Goal: Task Accomplishment & Management: Complete application form

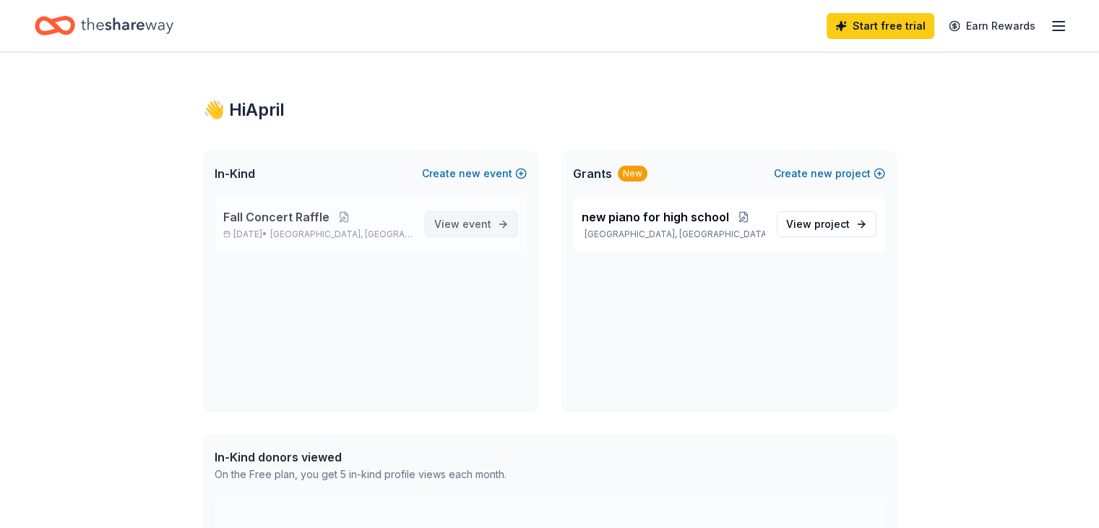
click at [447, 226] on span "View event" at bounding box center [462, 223] width 57 height 17
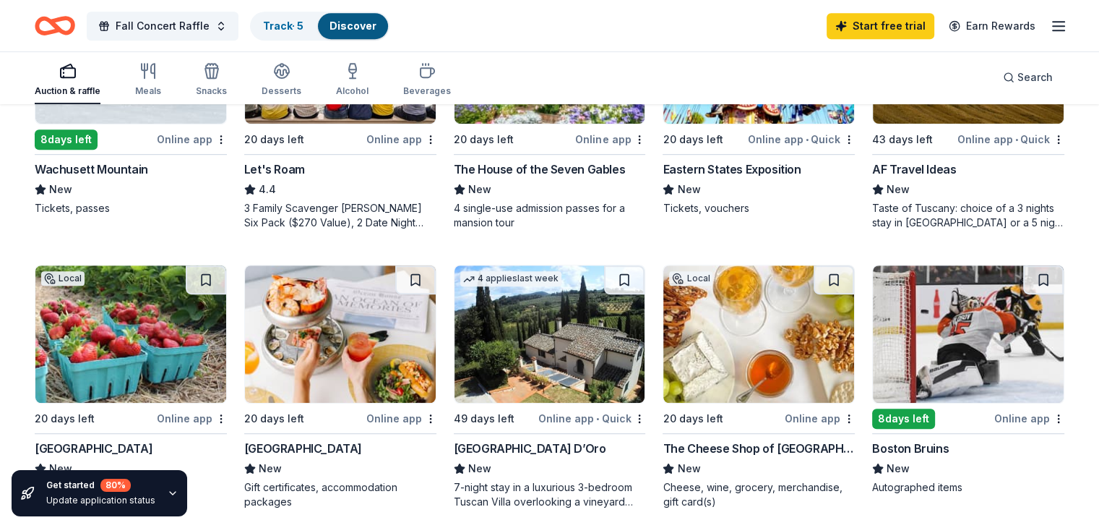
scroll to position [867, 0]
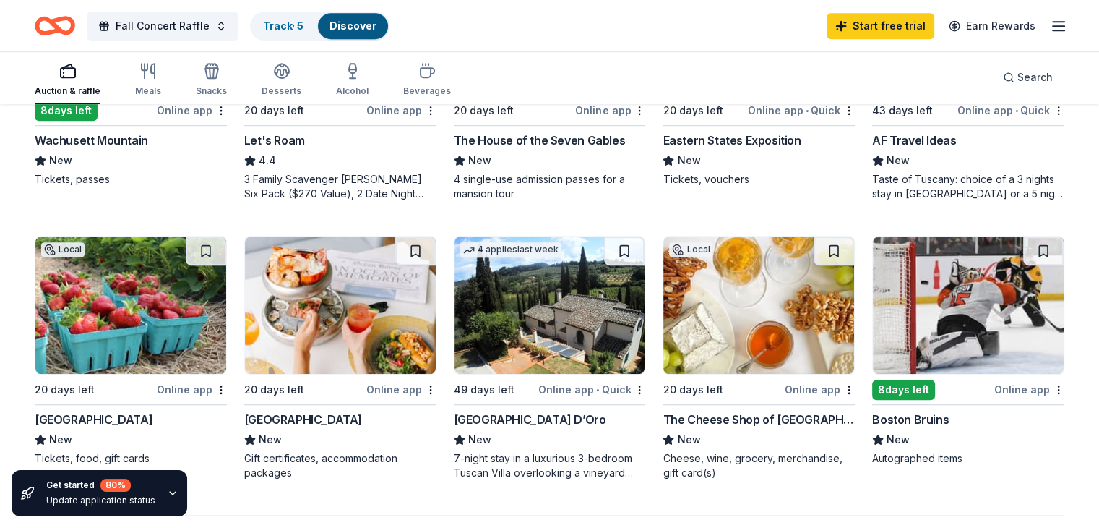
click at [887, 418] on div "Boston Bruins" at bounding box center [910, 419] width 77 height 17
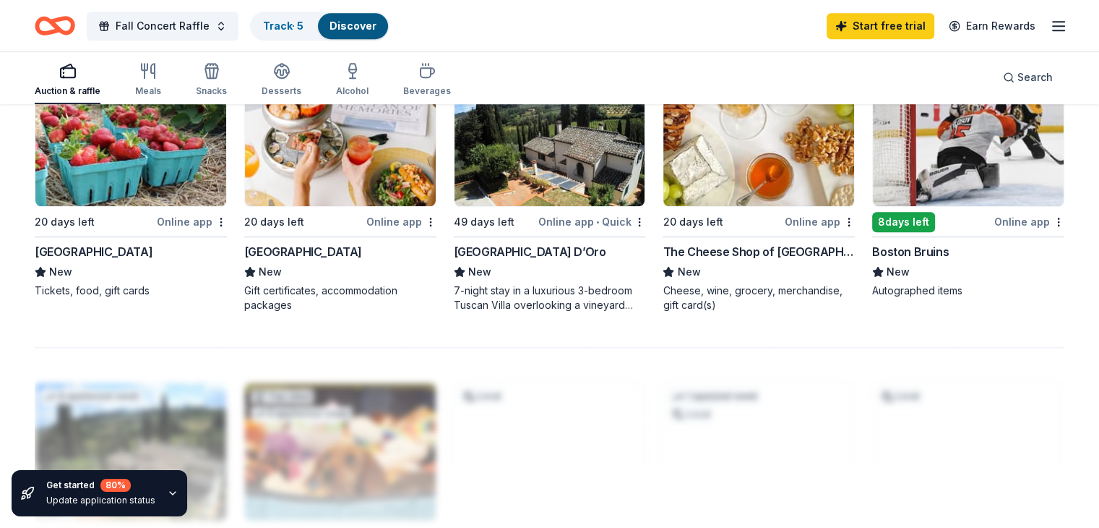
scroll to position [1012, 0]
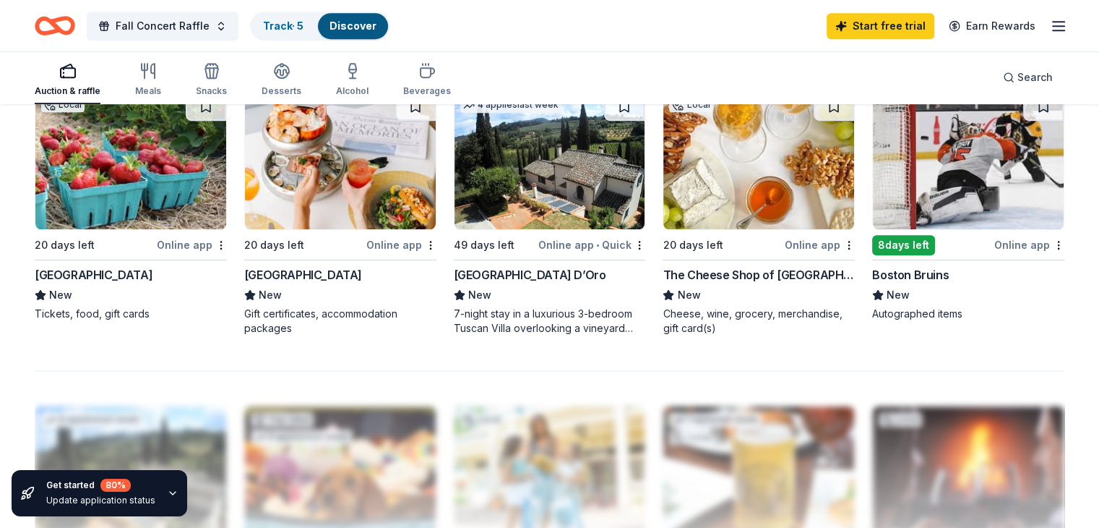
click at [517, 272] on div "Villa Sogni D’Oro" at bounding box center [530, 274] width 152 height 17
click at [286, 272] on div "Ocean House" at bounding box center [303, 274] width 118 height 17
click at [406, 244] on div "Online app" at bounding box center [401, 245] width 70 height 18
click at [692, 270] on div "The Cheese Shop of Salem" at bounding box center [759, 274] width 192 height 17
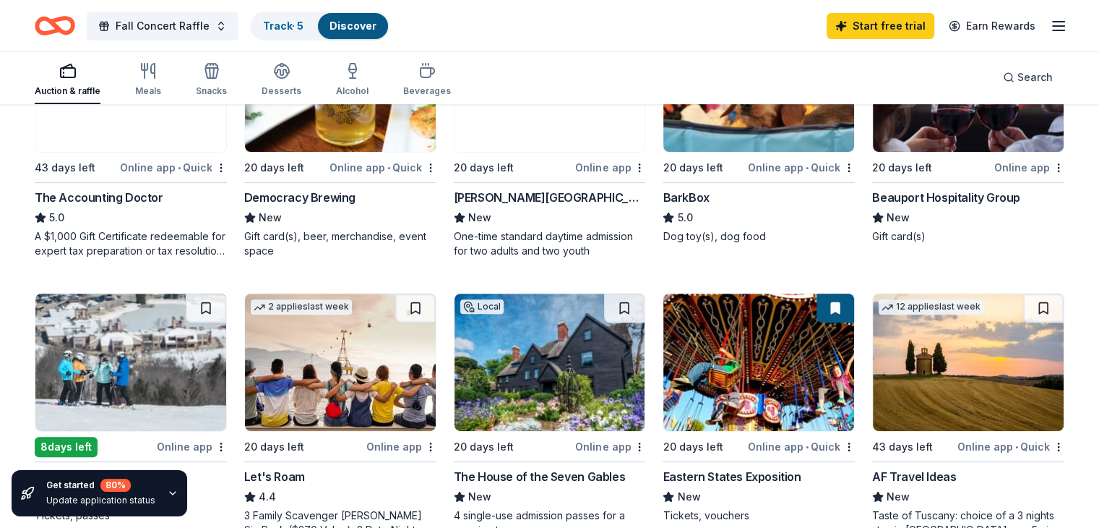
scroll to position [506, 0]
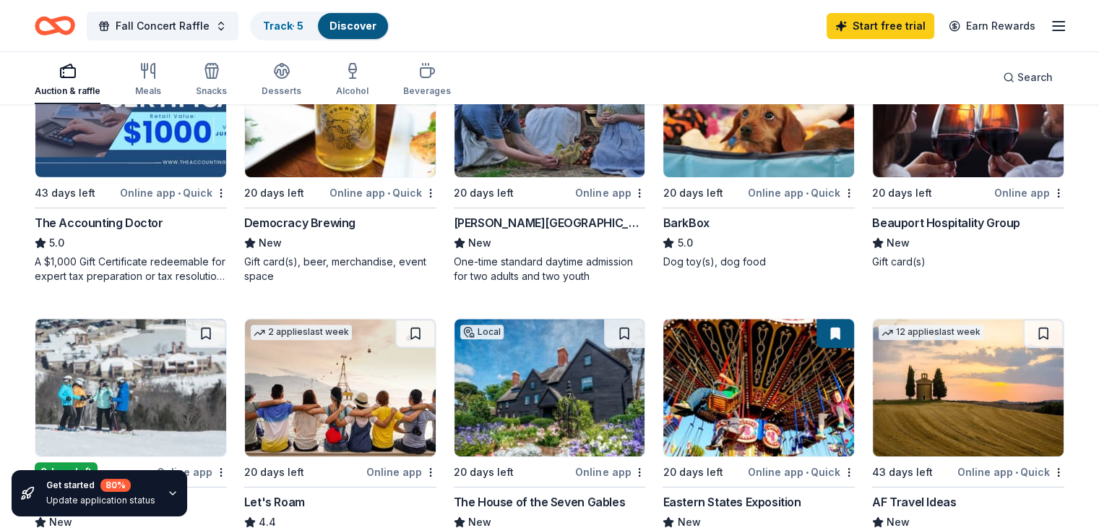
click at [326, 225] on div "Democracy Brewing" at bounding box center [299, 222] width 111 height 17
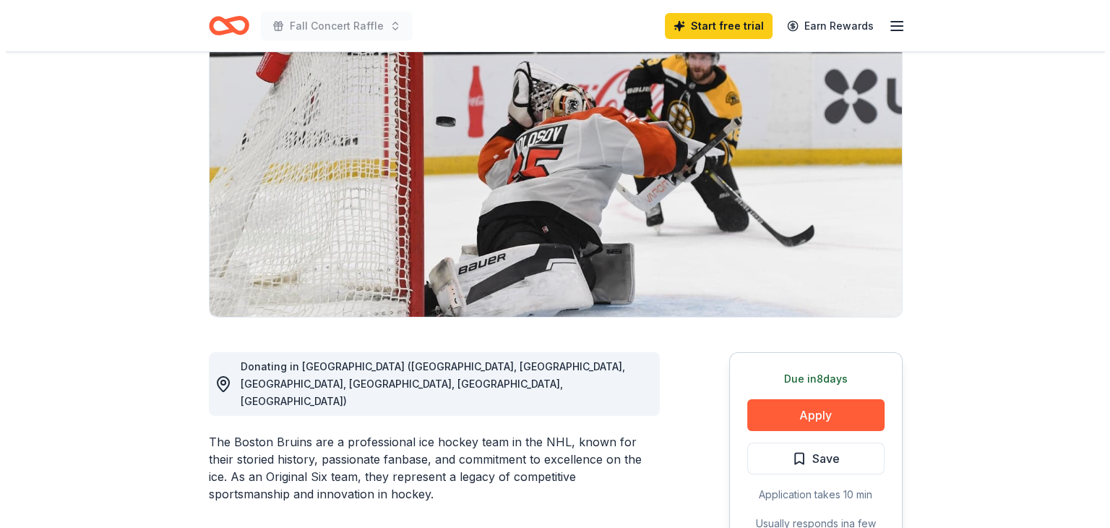
scroll to position [145, 0]
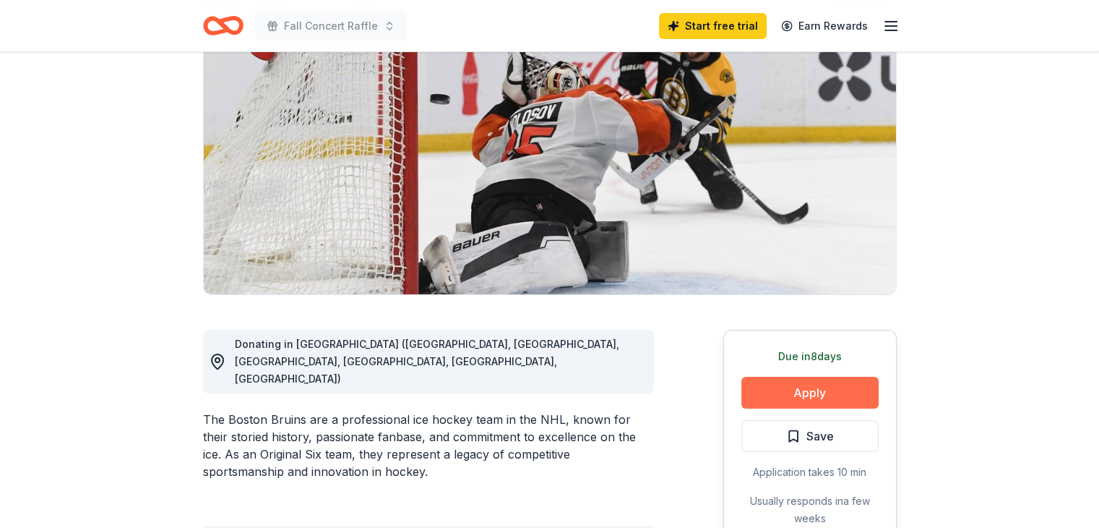
click at [795, 392] on button "Apply" at bounding box center [810, 393] width 137 height 32
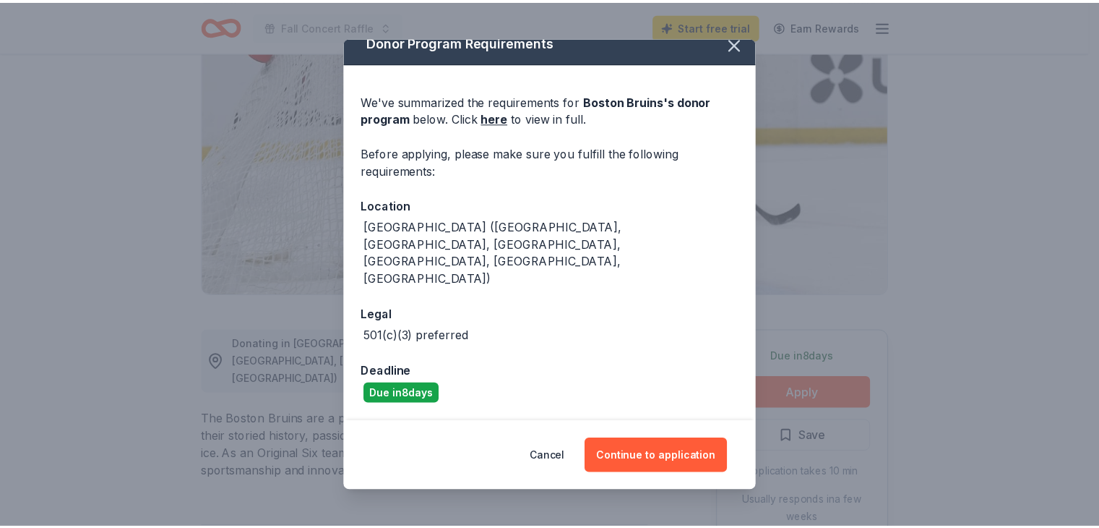
scroll to position [19, 0]
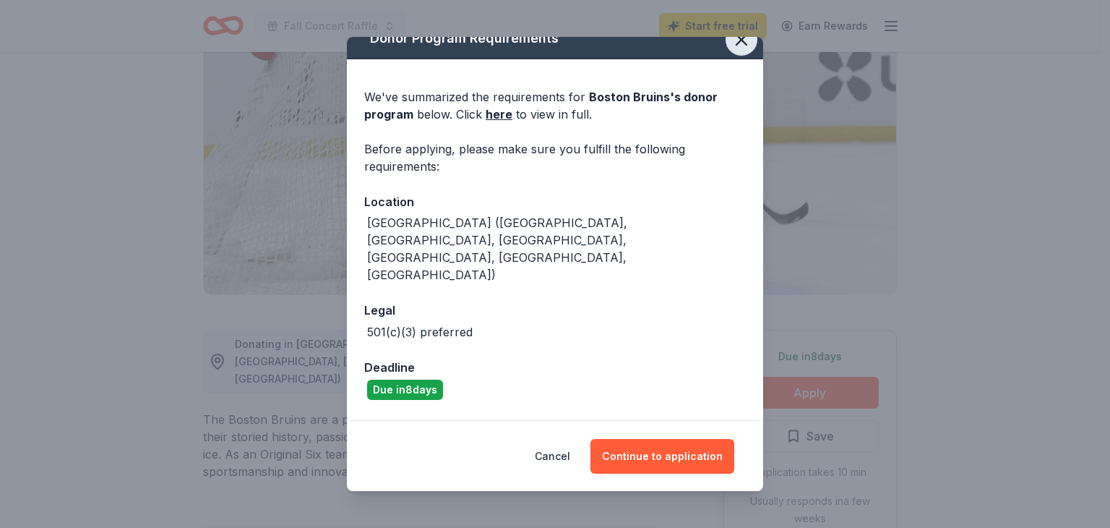
click at [731, 43] on icon "button" at bounding box center [741, 40] width 20 height 20
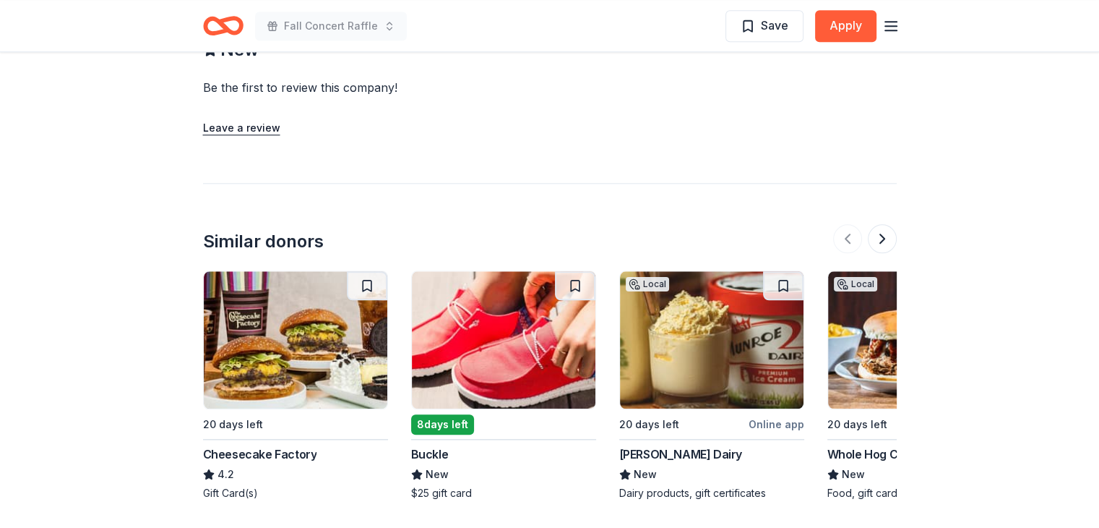
scroll to position [1518, 0]
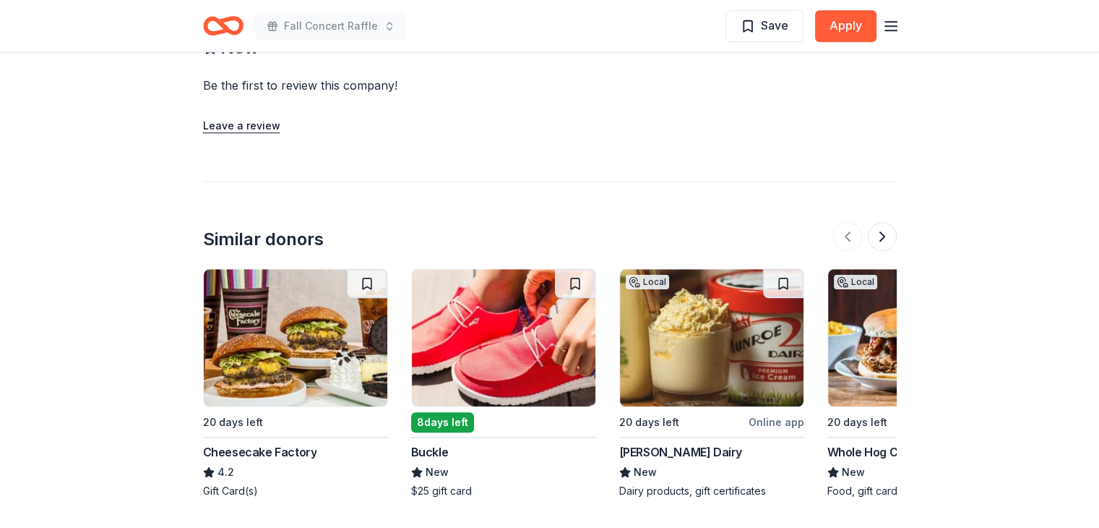
click at [281, 443] on div "Cheesecake Factory" at bounding box center [260, 451] width 114 height 17
click at [877, 222] on button at bounding box center [882, 236] width 29 height 29
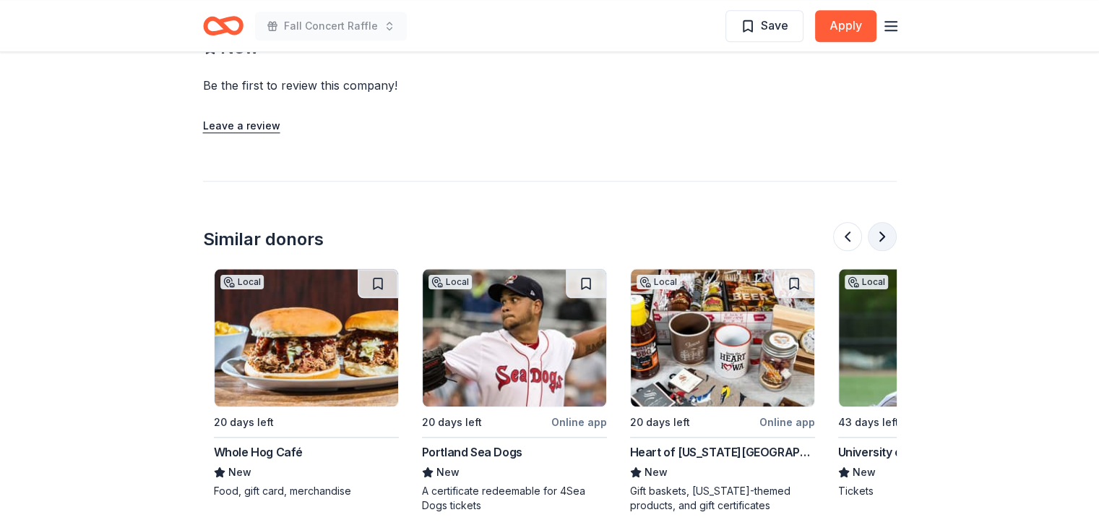
scroll to position [0, 624]
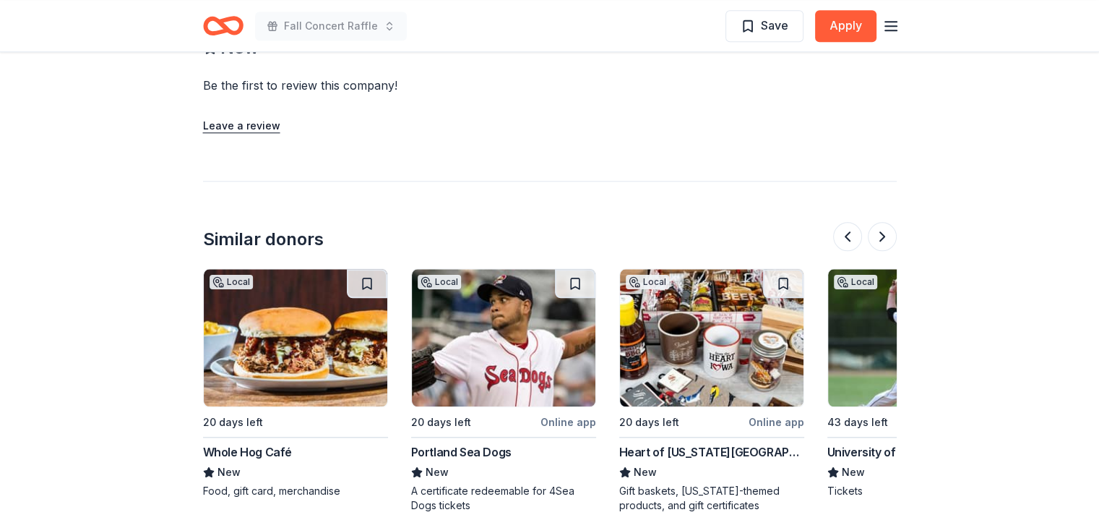
click at [306, 327] on img at bounding box center [296, 337] width 184 height 137
click at [888, 222] on button at bounding box center [882, 236] width 29 height 29
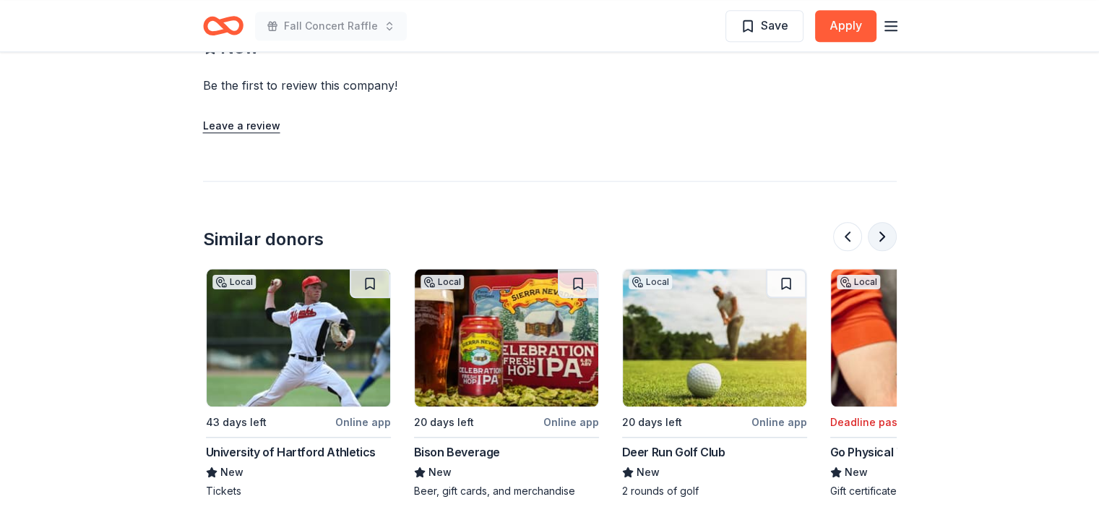
scroll to position [0, 1249]
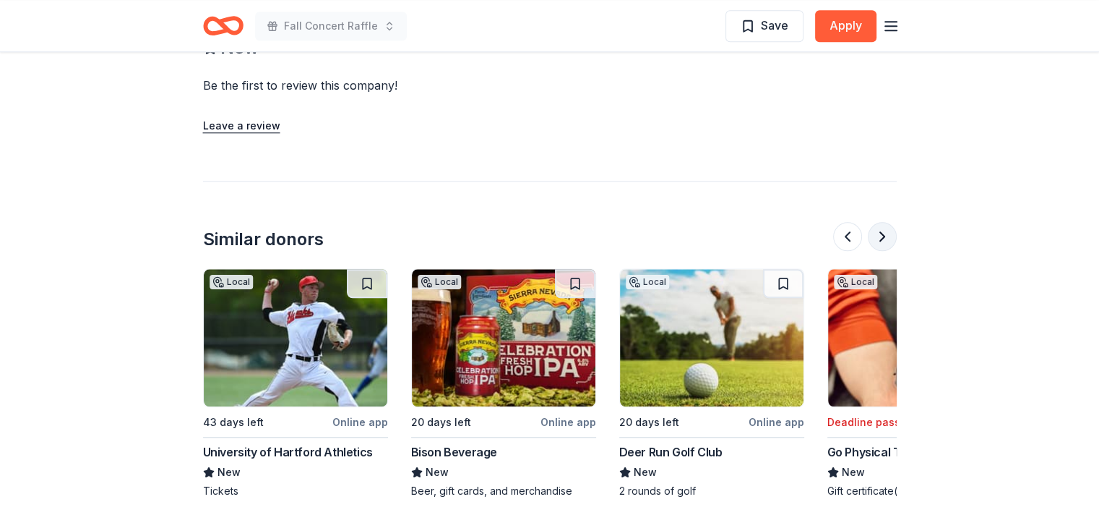
click at [887, 222] on button at bounding box center [882, 236] width 29 height 29
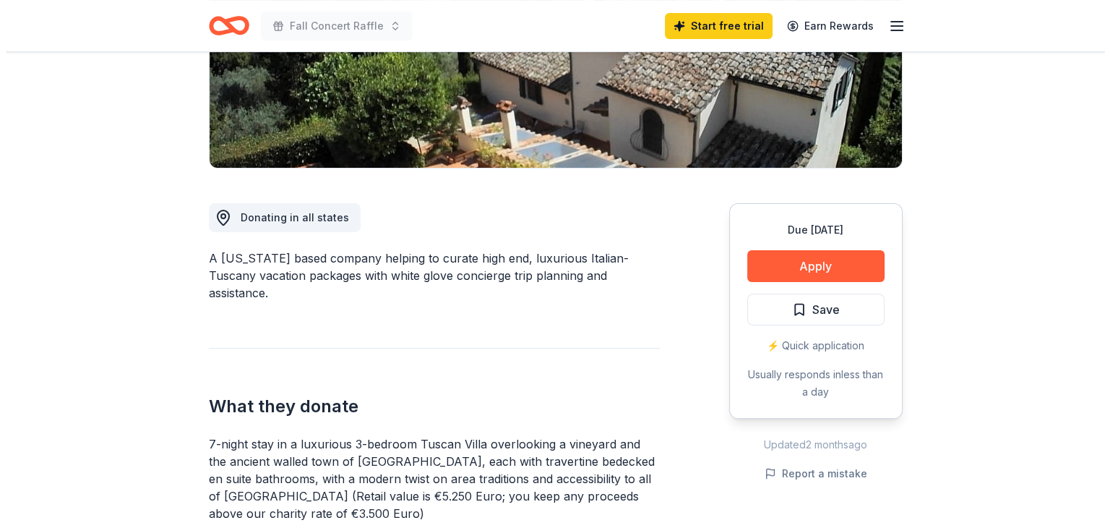
scroll to position [289, 0]
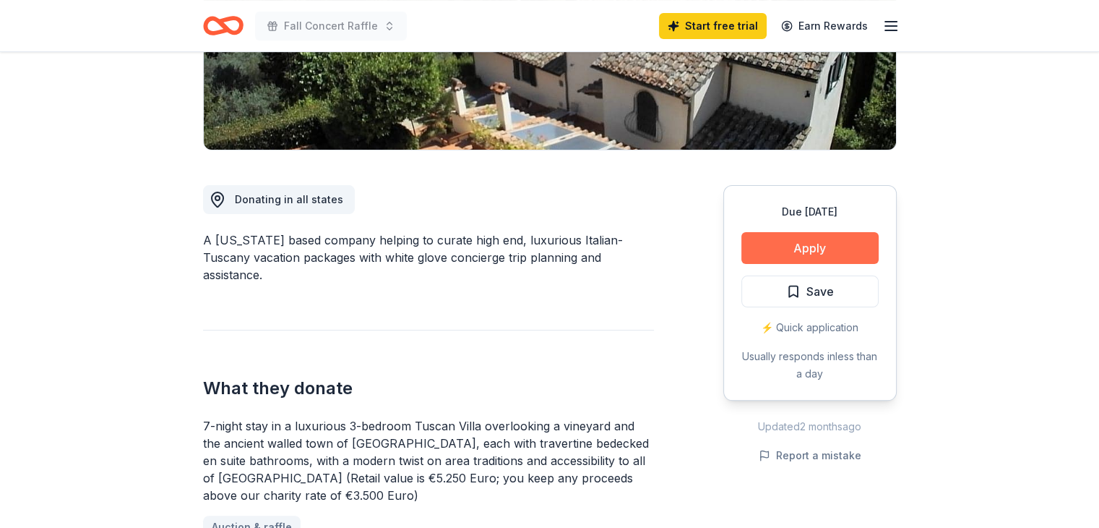
click at [816, 253] on button "Apply" at bounding box center [810, 248] width 137 height 32
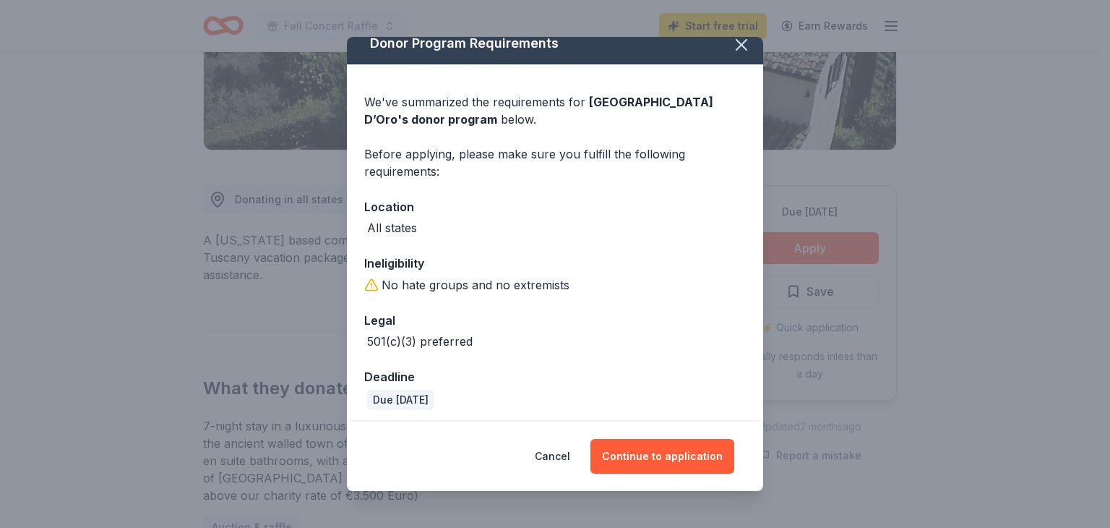
scroll to position [19, 0]
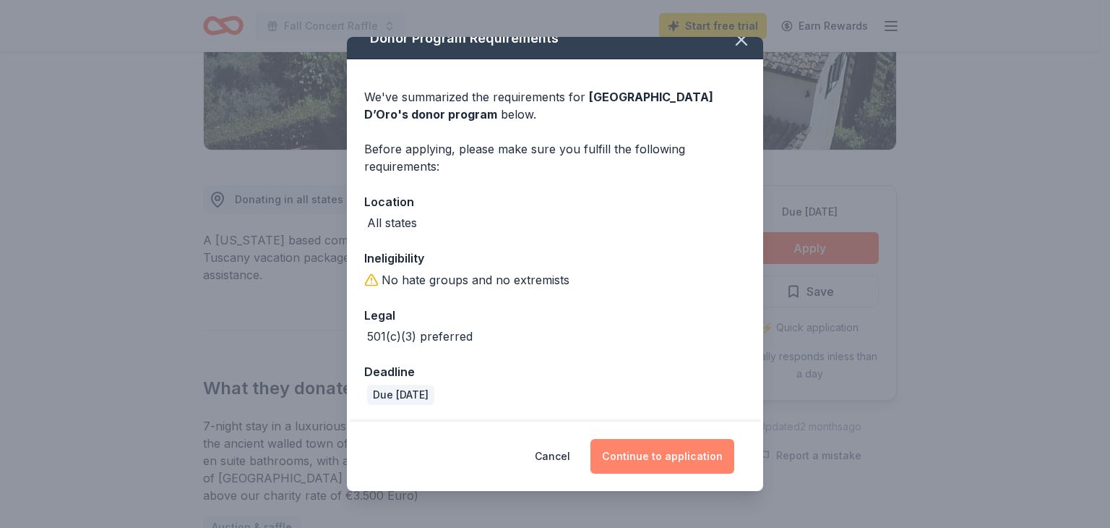
click at [662, 457] on button "Continue to application" at bounding box center [662, 456] width 144 height 35
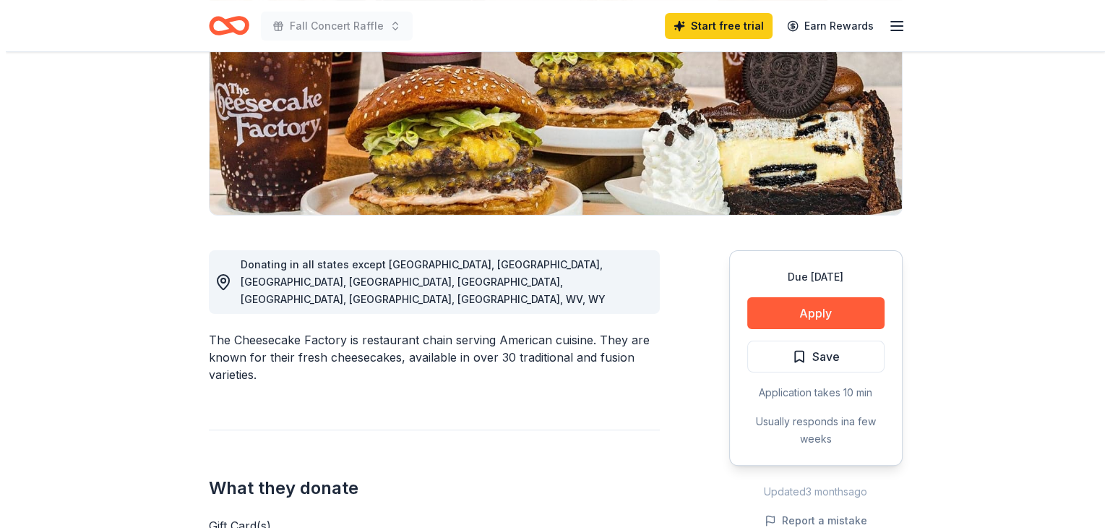
scroll to position [289, 0]
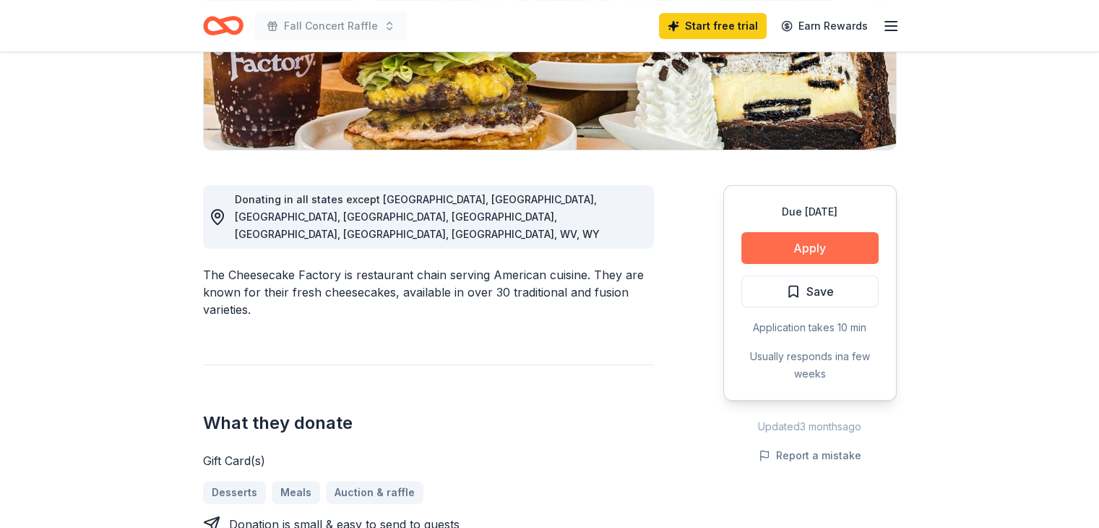
click at [809, 248] on button "Apply" at bounding box center [810, 248] width 137 height 32
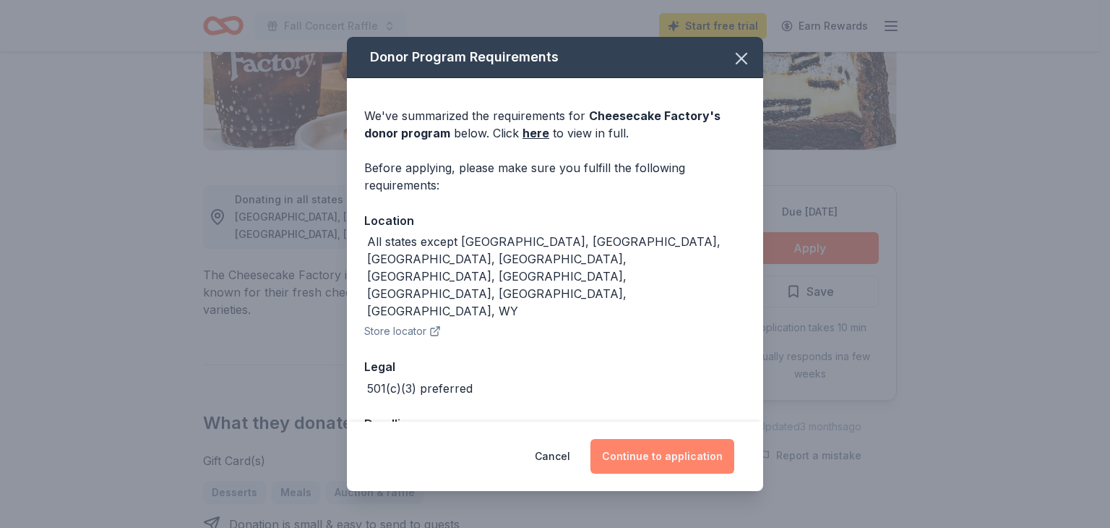
click at [663, 452] on button "Continue to application" at bounding box center [662, 456] width 144 height 35
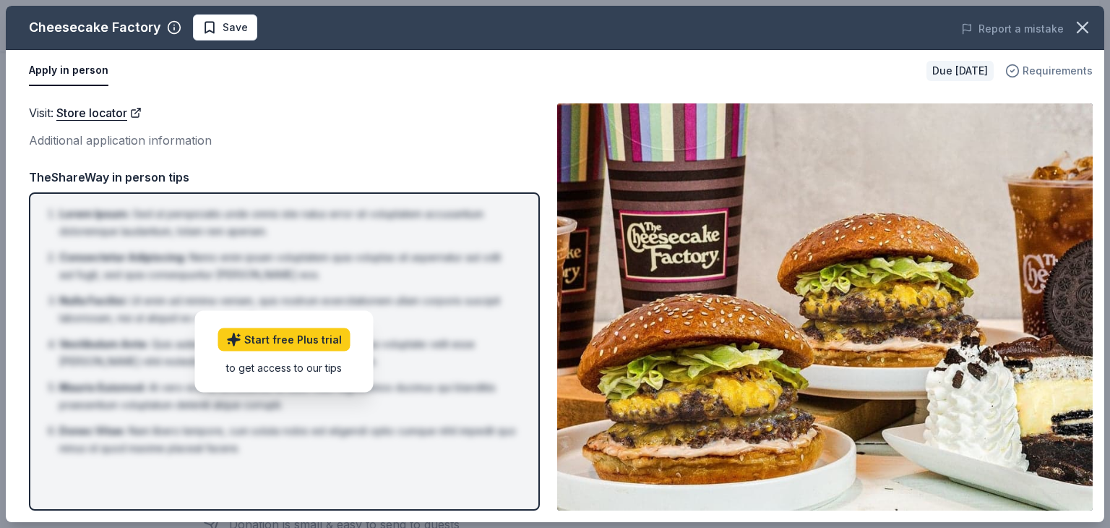
click at [1041, 70] on span "Requirements" at bounding box center [1058, 70] width 70 height 17
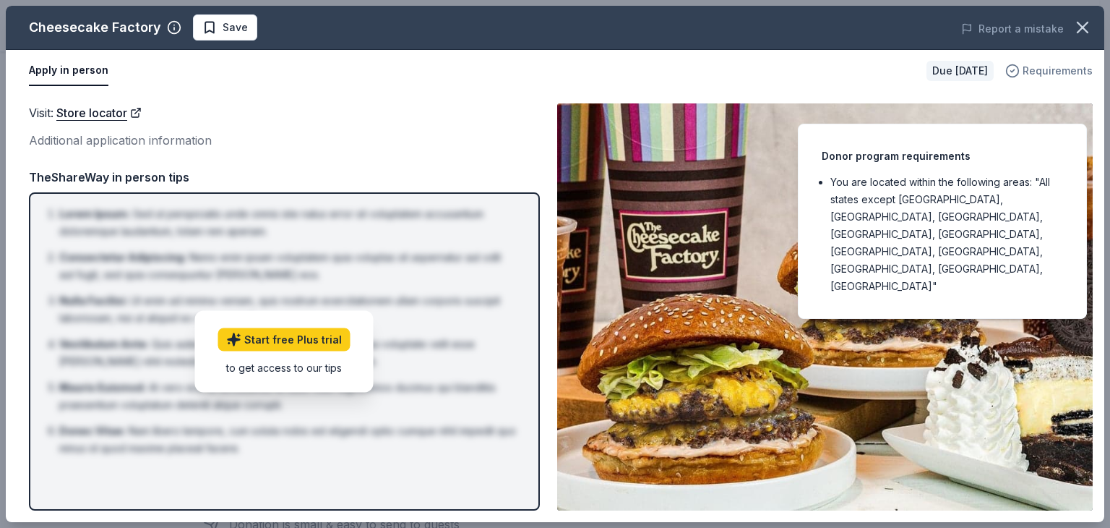
click at [1040, 70] on span "Requirements" at bounding box center [1058, 70] width 70 height 17
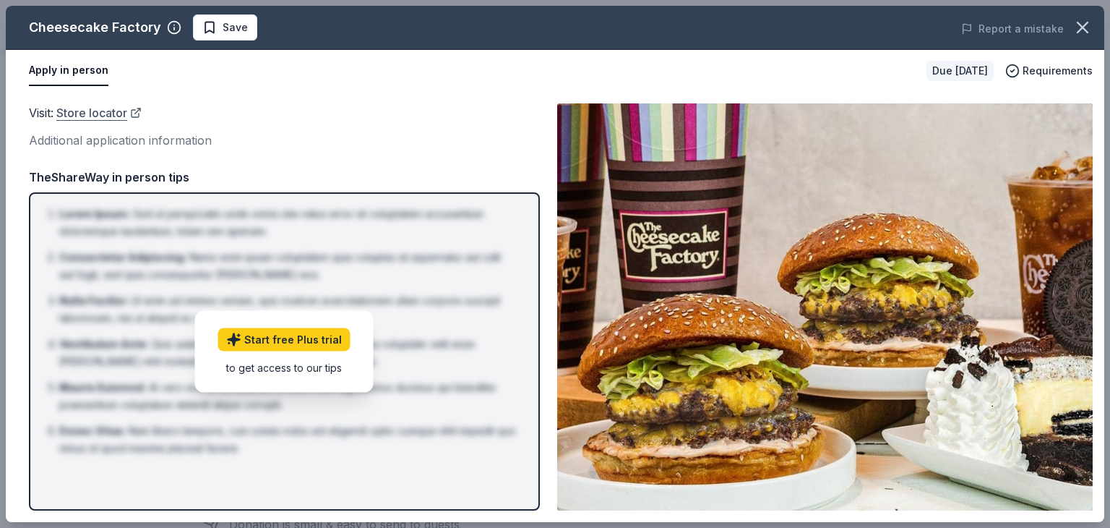
click at [73, 113] on link "Store locator" at bounding box center [98, 112] width 85 height 19
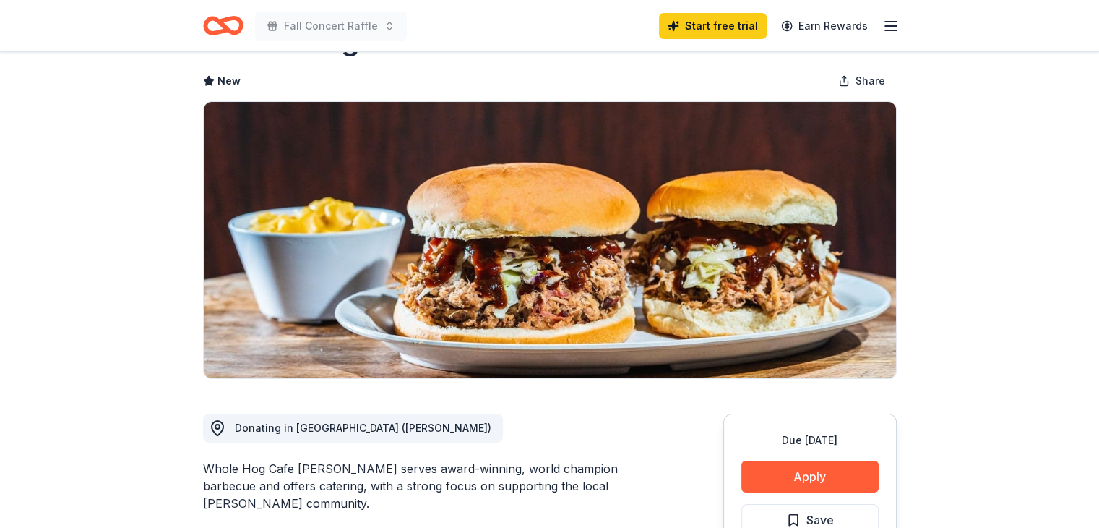
scroll to position [145, 0]
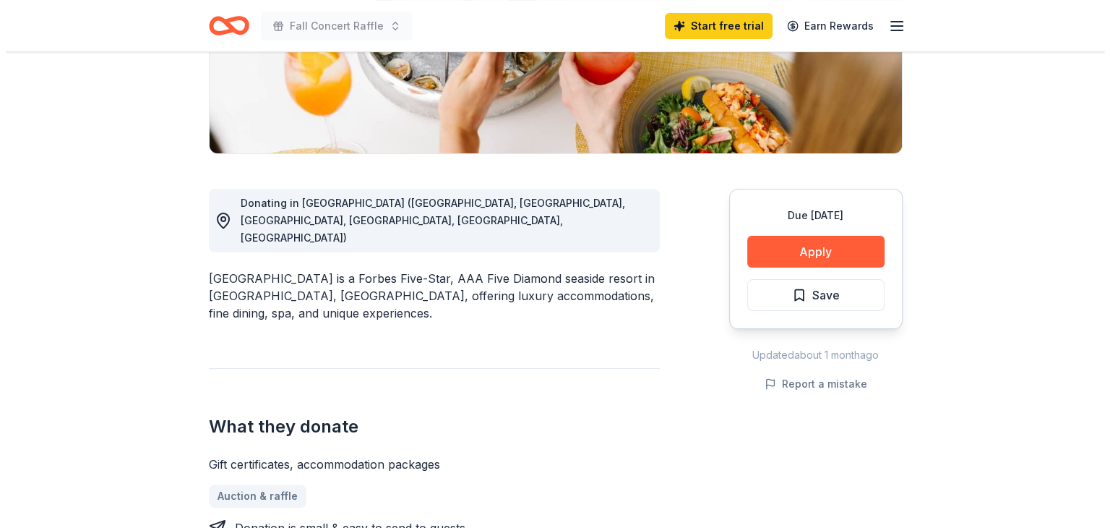
scroll to position [289, 0]
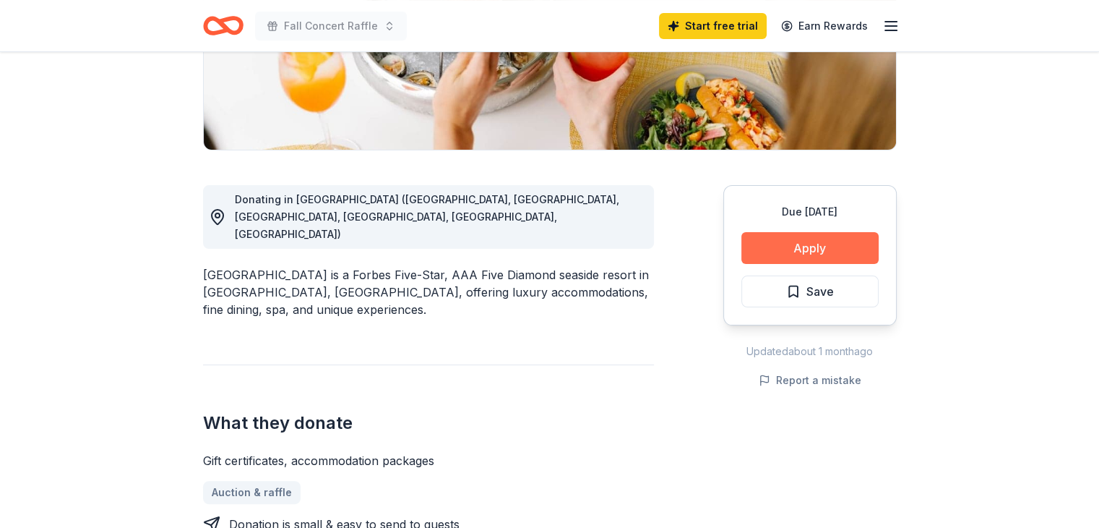
click at [812, 246] on button "Apply" at bounding box center [810, 248] width 137 height 32
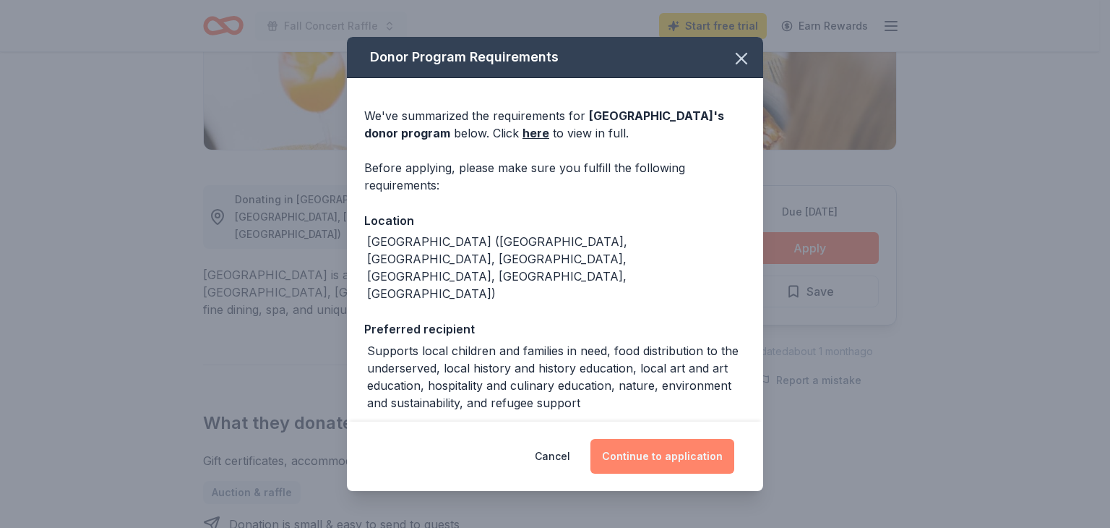
click at [643, 457] on button "Continue to application" at bounding box center [662, 456] width 144 height 35
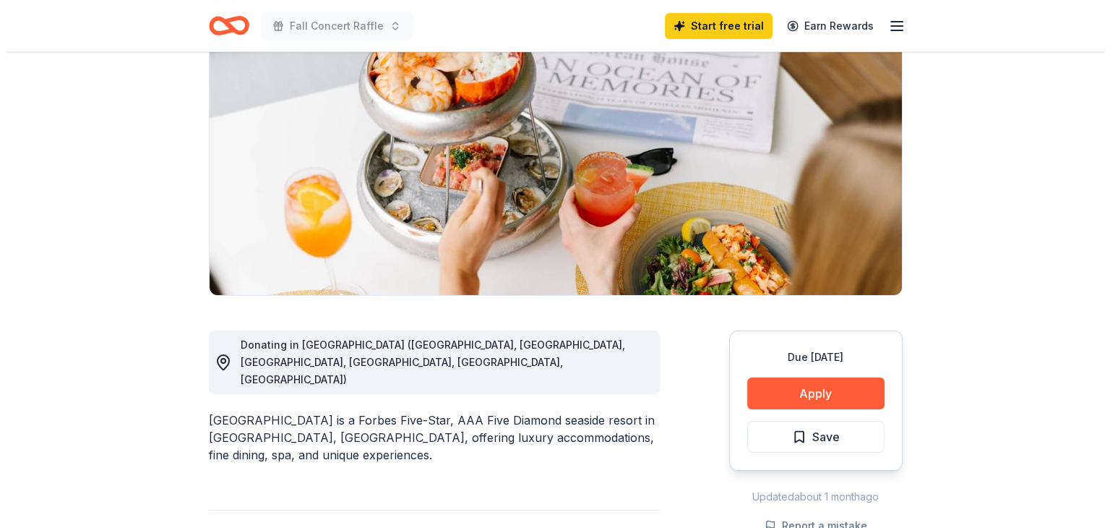
scroll to position [145, 0]
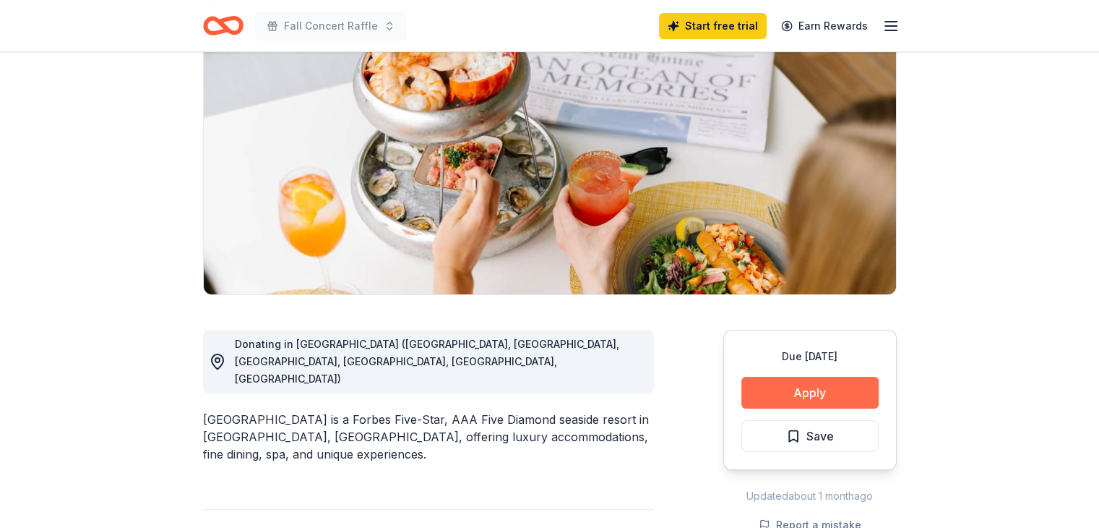
click at [804, 390] on button "Apply" at bounding box center [810, 393] width 137 height 32
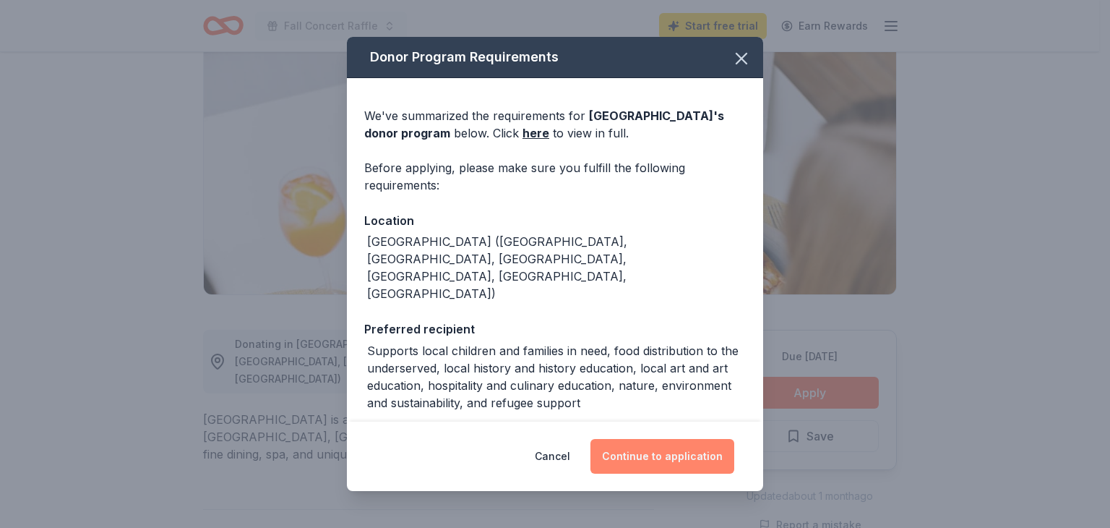
click at [632, 460] on button "Continue to application" at bounding box center [662, 456] width 144 height 35
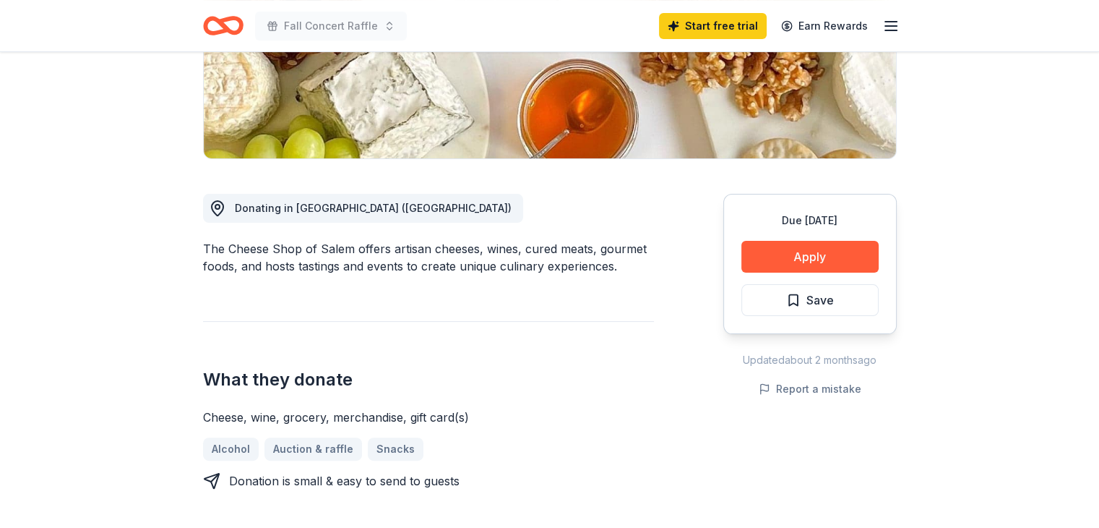
scroll to position [289, 0]
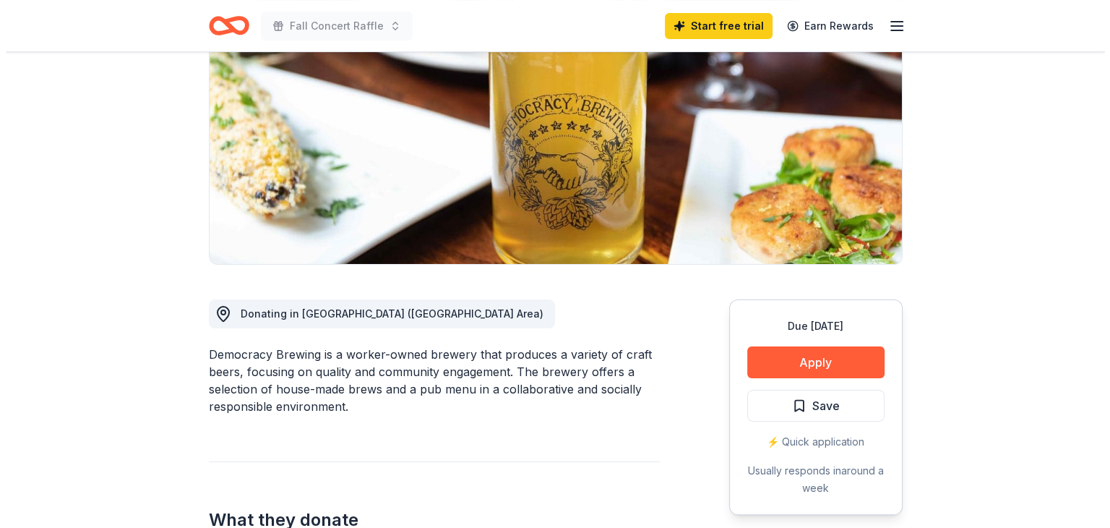
scroll to position [217, 0]
